Goal: Task Accomplishment & Management: Complete application form

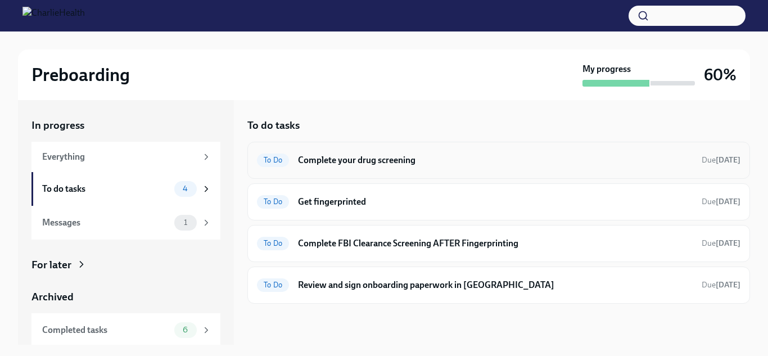
click at [401, 154] on h6 "Complete your drug screening" at bounding box center [495, 160] width 395 height 12
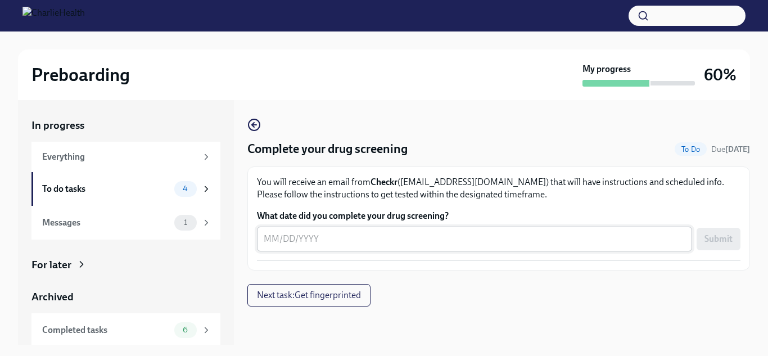
click at [261, 243] on div "x ​" at bounding box center [474, 239] width 435 height 25
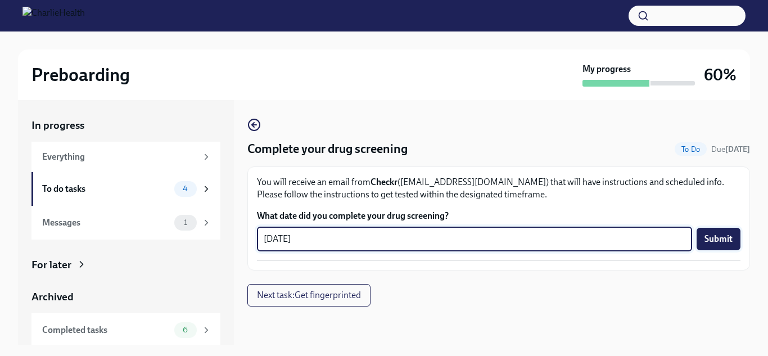
type textarea "08/14/2025"
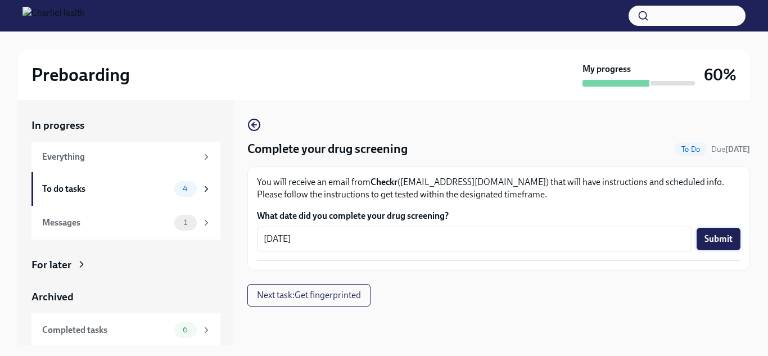
click at [719, 232] on button "Submit" at bounding box center [718, 239] width 44 height 22
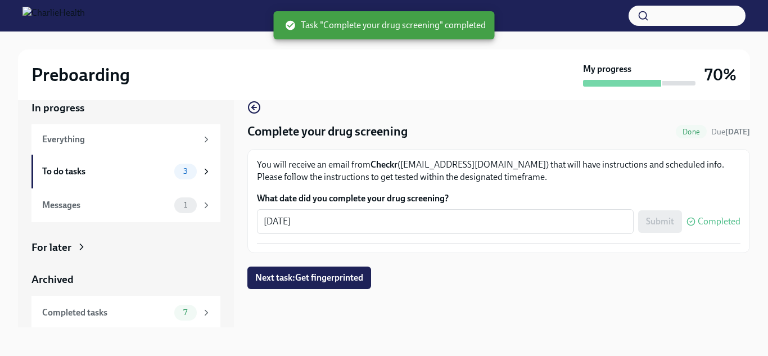
scroll to position [20, 0]
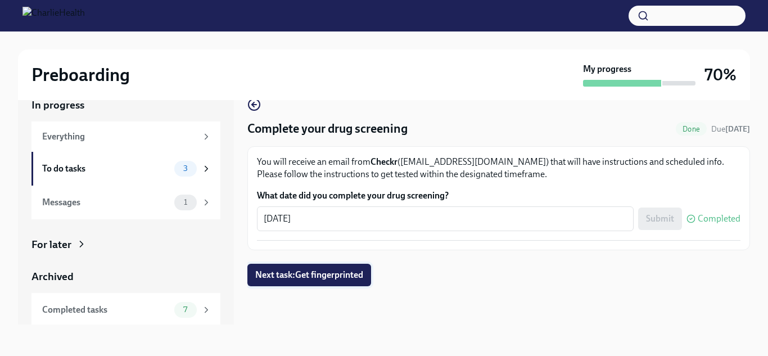
click at [345, 280] on span "Next task : Get fingerprinted" at bounding box center [309, 274] width 108 height 11
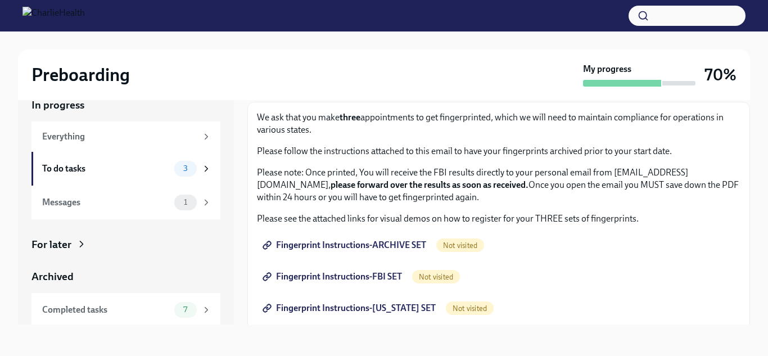
scroll to position [52, 0]
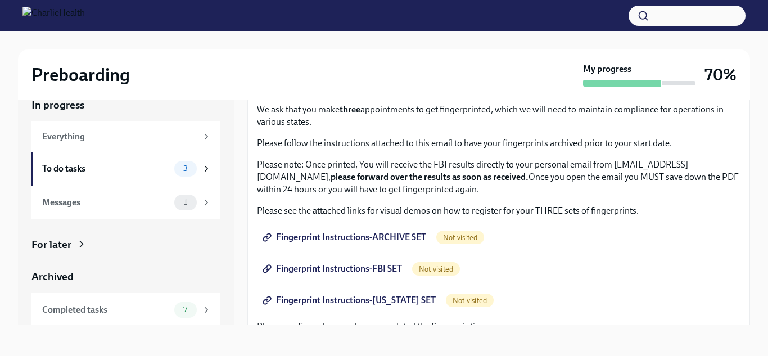
click at [408, 237] on span "Fingerprint Instructions-ARCHIVE SET" at bounding box center [345, 237] width 161 height 11
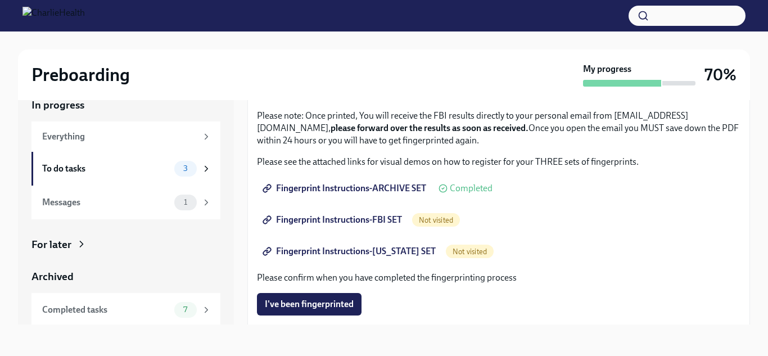
scroll to position [102, 0]
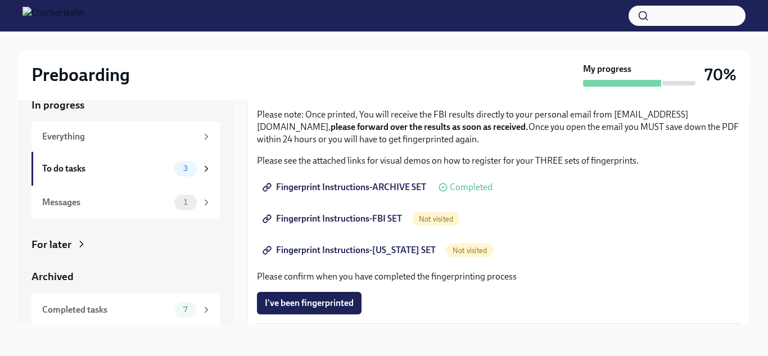
click at [445, 221] on span "Not visited" at bounding box center [436, 219] width 48 height 8
click at [368, 218] on span "Fingerprint Instructions-FBI SET" at bounding box center [333, 218] width 137 height 11
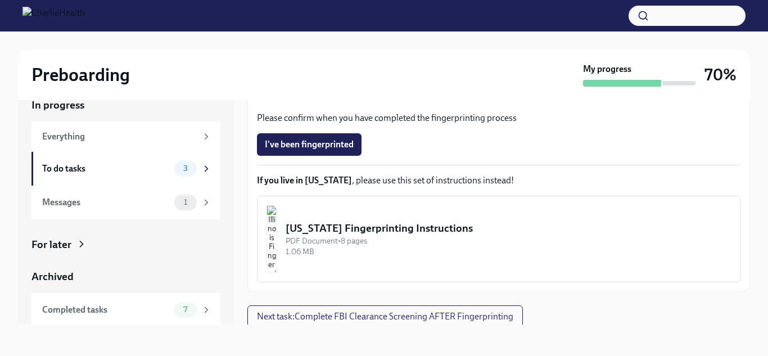
scroll to position [264, 0]
